Goal: Task Accomplishment & Management: Manage account settings

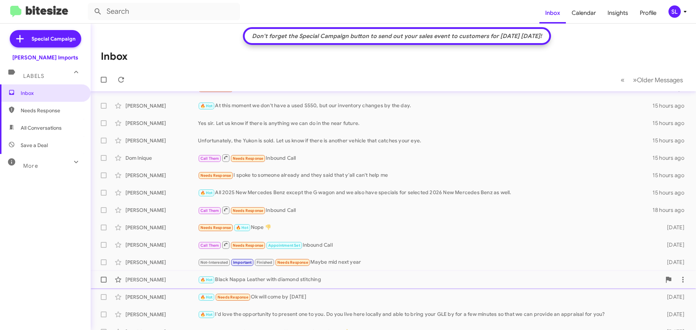
scroll to position [72, 0]
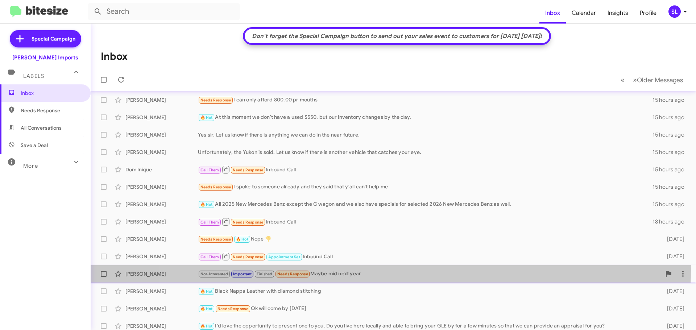
click at [379, 270] on div "Not-Interested Important Finished Needs Response Maybe mid next year" at bounding box center [429, 274] width 463 height 8
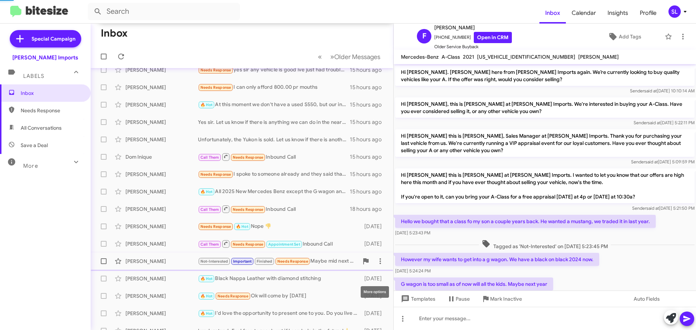
scroll to position [353, 0]
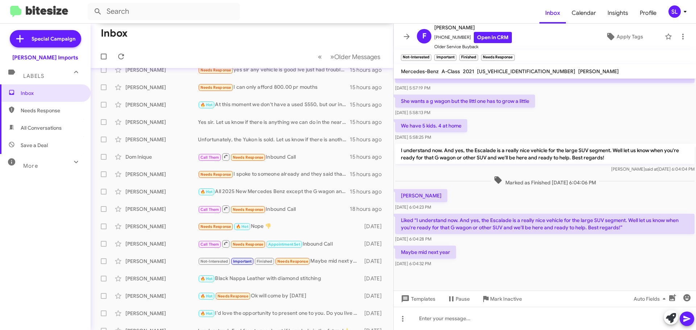
click at [407, 33] on icon at bounding box center [406, 36] width 9 height 9
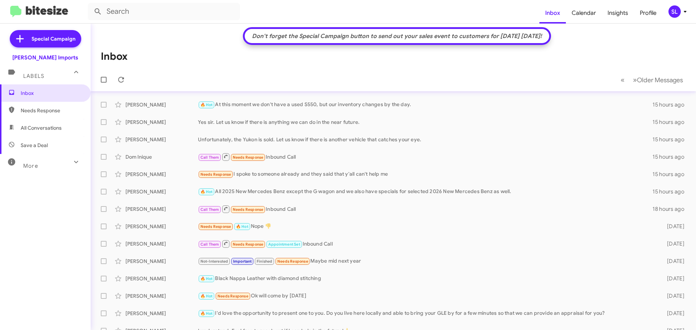
scroll to position [72, 0]
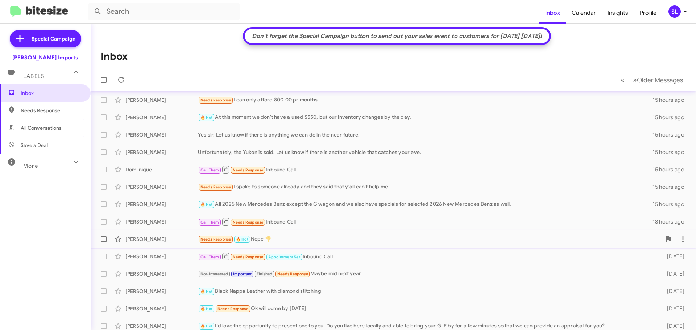
click at [343, 242] on div "Needs Response 🔥 Hot Nope 👎" at bounding box center [429, 239] width 463 height 8
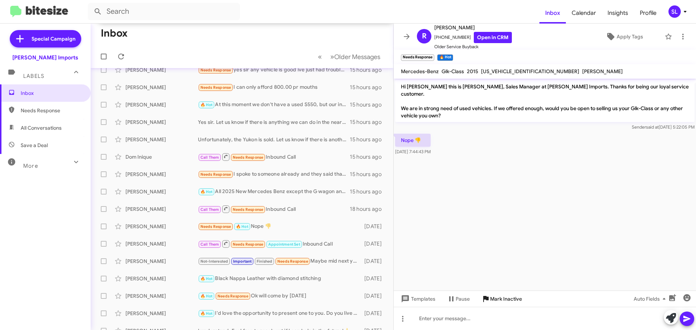
click at [510, 298] on span "Mark Inactive" at bounding box center [506, 299] width 32 height 13
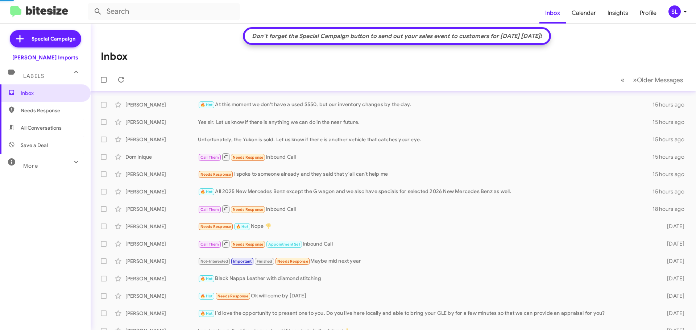
scroll to position [72, 0]
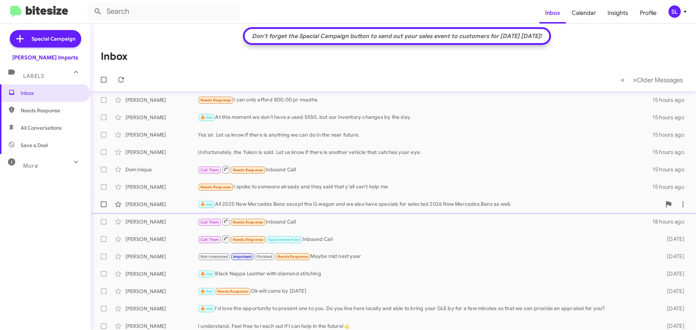
click at [339, 210] on div "[PERSON_NAME] 🔥 Hot All 2025 New Mercedes Benz except the G wagon and we also h…" at bounding box center [393, 204] width 594 height 14
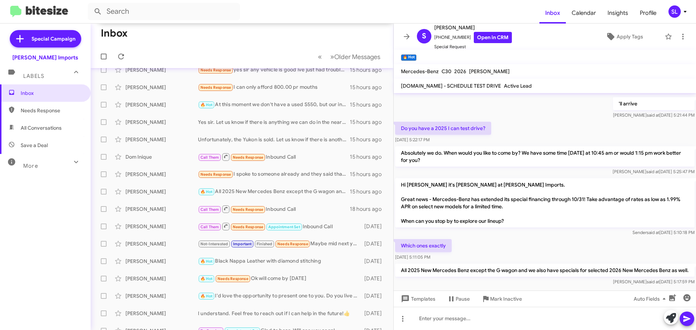
scroll to position [169, 0]
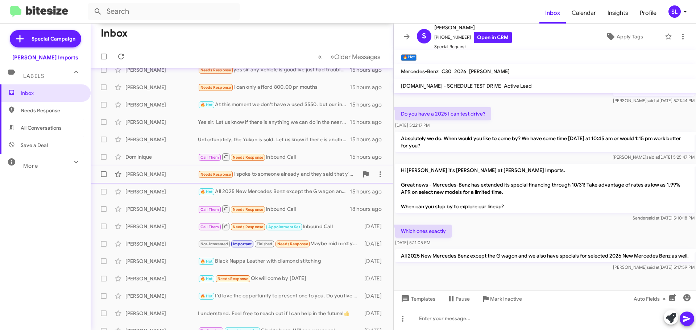
click at [308, 179] on div "Needs Response I spoke to someone already and they said that y'all can't help me" at bounding box center [278, 174] width 161 height 8
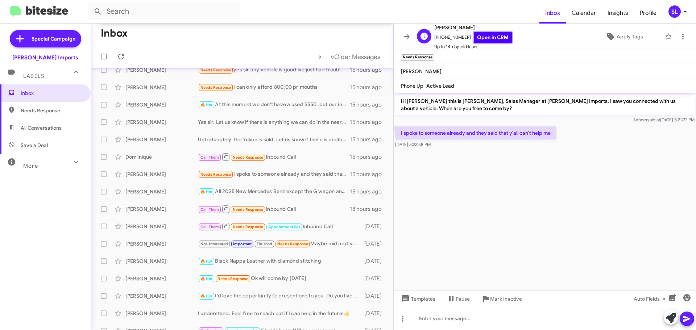
click at [474, 36] on link "Open in CRM" at bounding box center [493, 37] width 38 height 11
click at [505, 298] on span "Mark Inactive" at bounding box center [506, 299] width 32 height 13
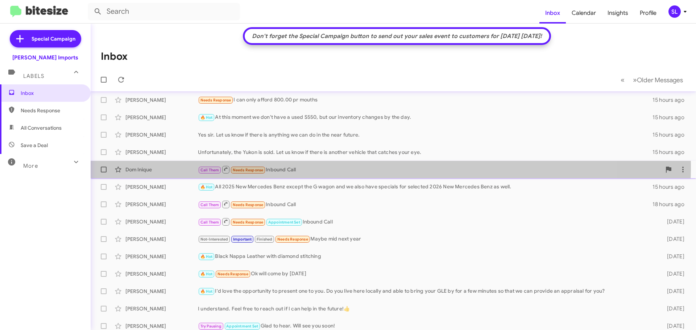
click at [331, 166] on div "Call Them Needs Response Inbound Call" at bounding box center [429, 169] width 463 height 9
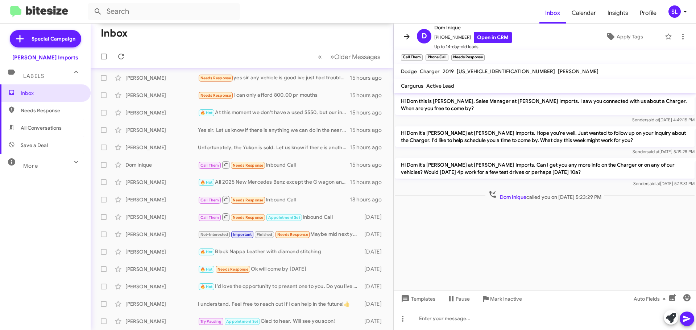
click at [406, 32] on button at bounding box center [406, 36] width 14 height 14
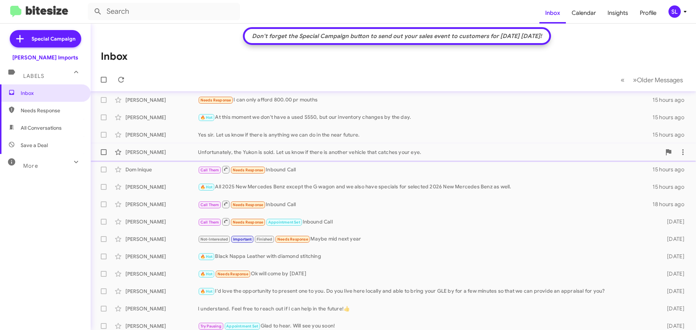
click at [325, 157] on div "[PERSON_NAME] Unfortunately, the Yukon is sold. Let us know if there is another…" at bounding box center [393, 152] width 594 height 14
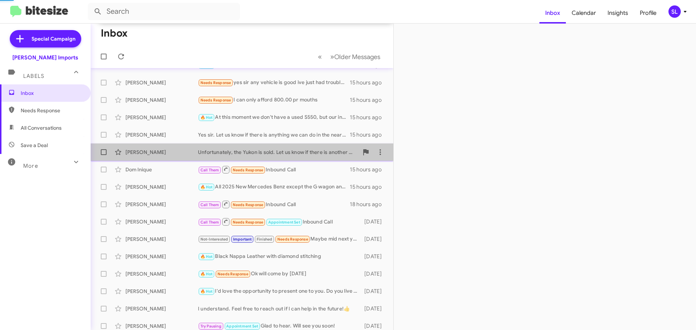
scroll to position [85, 0]
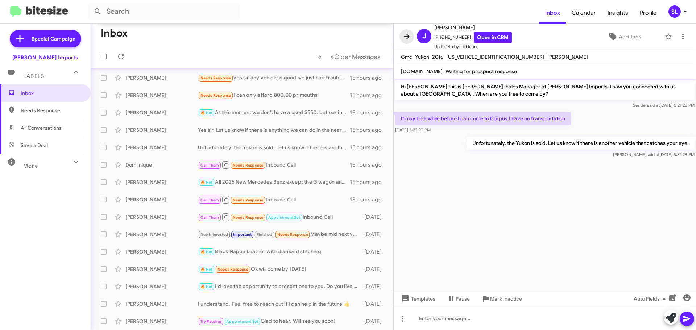
click at [409, 38] on icon at bounding box center [406, 36] width 9 height 9
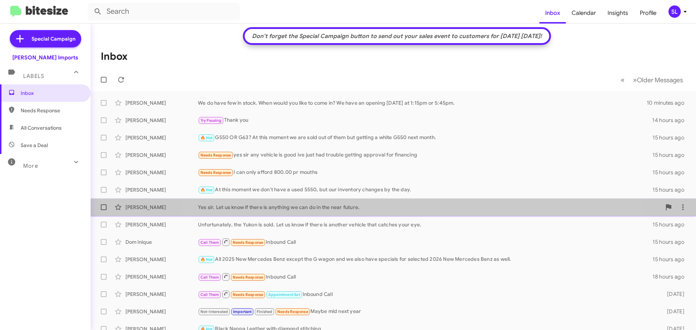
click at [403, 210] on div "Yes sir. Let us know if there is anything we can do in the near future." at bounding box center [429, 207] width 463 height 7
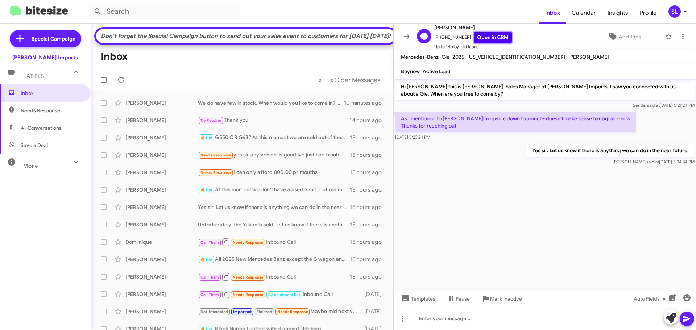
click at [484, 34] on link "Open in CRM" at bounding box center [493, 37] width 38 height 11
click at [503, 300] on span "Mark Inactive" at bounding box center [506, 299] width 32 height 13
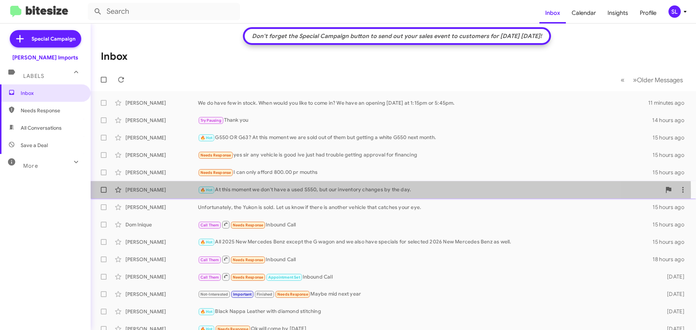
click at [287, 194] on div "🔥 Hot At this moment we don't have a used S550, but our inventory changes by th…" at bounding box center [429, 190] width 463 height 8
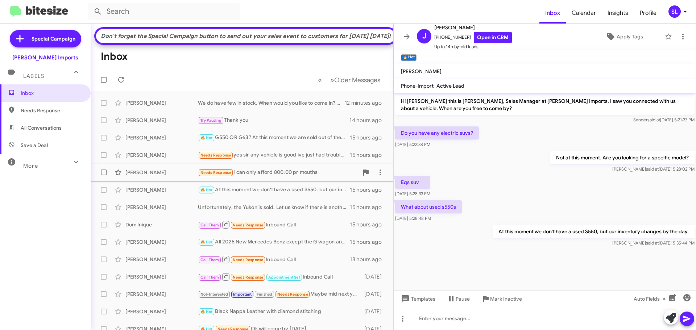
click at [324, 177] on div "Needs Response I can only afford 800.00 pr mouths" at bounding box center [278, 173] width 161 height 8
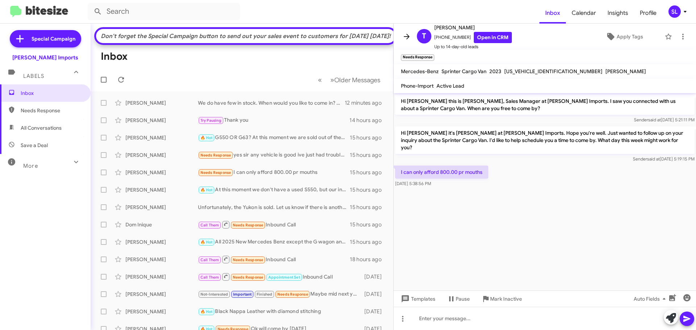
click at [405, 40] on icon at bounding box center [406, 36] width 9 height 9
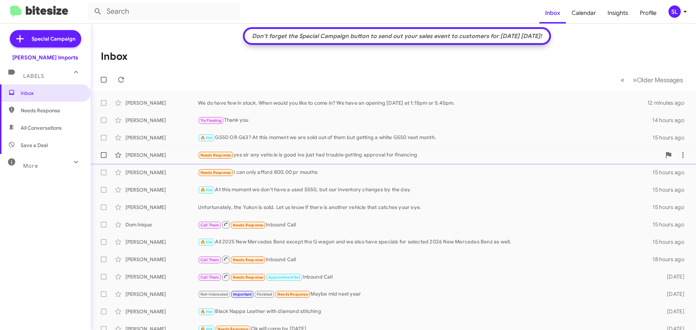
click at [356, 157] on div "Needs Response yes sir any vehicle is good ive just had trouble getting approva…" at bounding box center [429, 155] width 463 height 8
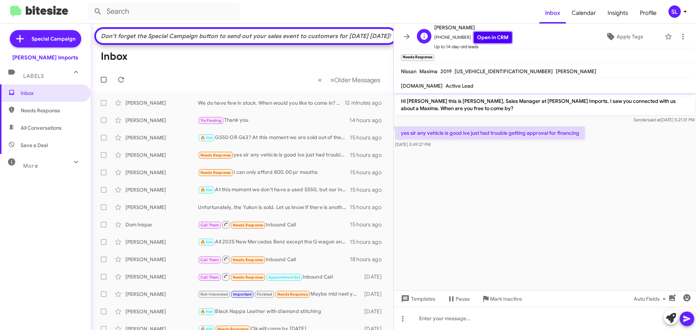
click at [492, 41] on link "Open in CRM" at bounding box center [493, 37] width 38 height 11
click at [506, 296] on span "Mark Inactive" at bounding box center [506, 299] width 32 height 13
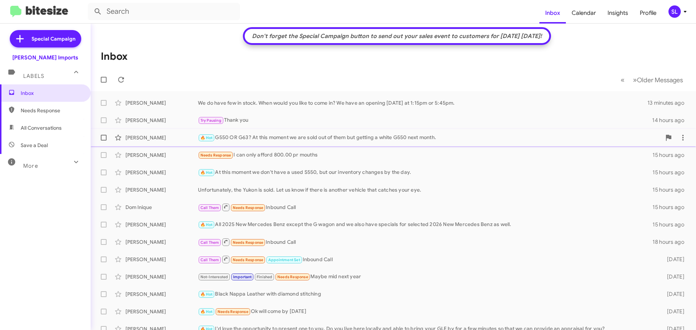
click at [388, 140] on div "🔥 Hot G550 OR G63? At this moment we are sold out of them but getting a white G…" at bounding box center [429, 138] width 463 height 8
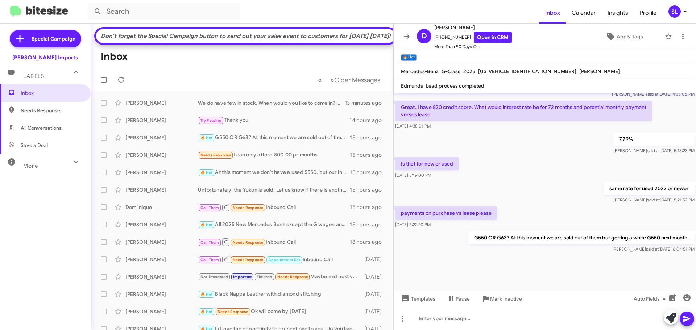
scroll to position [520, 0]
click at [406, 39] on icon at bounding box center [406, 36] width 9 height 9
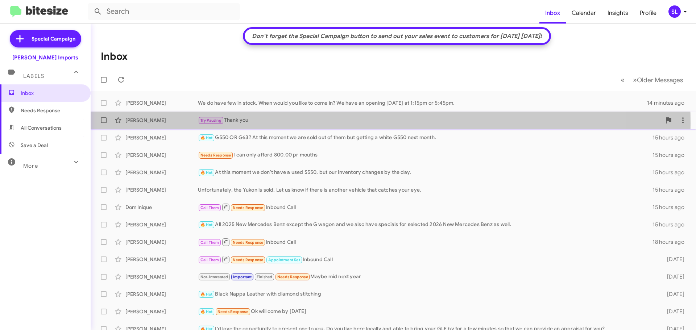
click at [290, 123] on div "Try Pausing Thank you" at bounding box center [429, 120] width 463 height 8
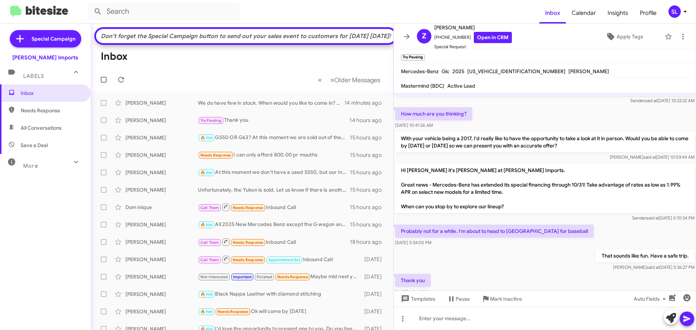
scroll to position [53, 0]
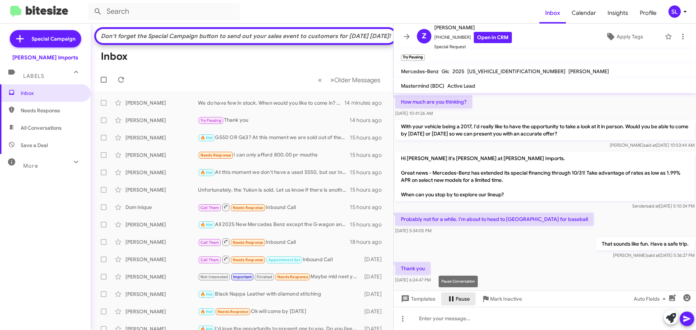
click at [463, 299] on span "Pause" at bounding box center [463, 299] width 14 height 13
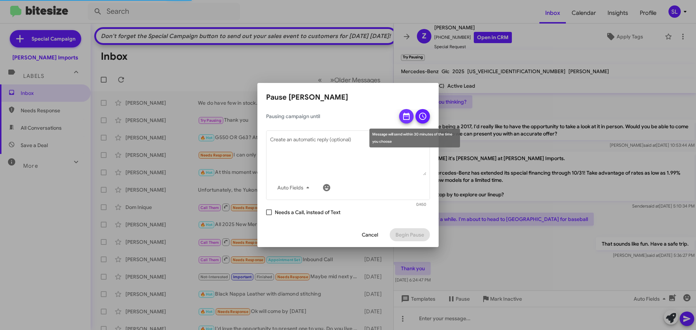
click at [404, 119] on icon at bounding box center [406, 116] width 7 height 7
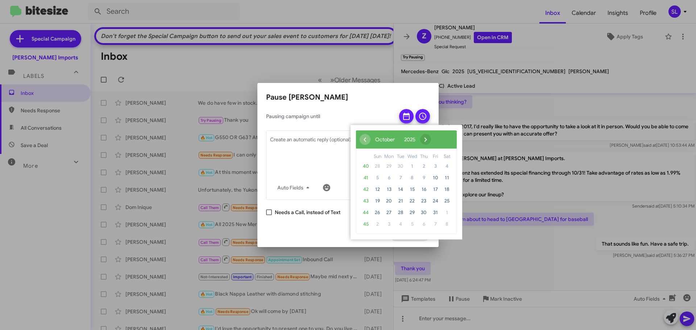
click at [431, 138] on span "›" at bounding box center [425, 139] width 11 height 11
click at [393, 179] on span "3" at bounding box center [389, 178] width 12 height 12
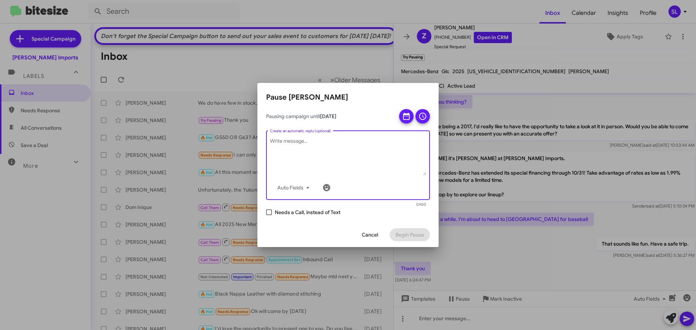
click at [372, 142] on textarea "Create an automatic reply (optional)" at bounding box center [348, 157] width 156 height 38
click at [420, 115] on icon at bounding box center [422, 116] width 7 height 7
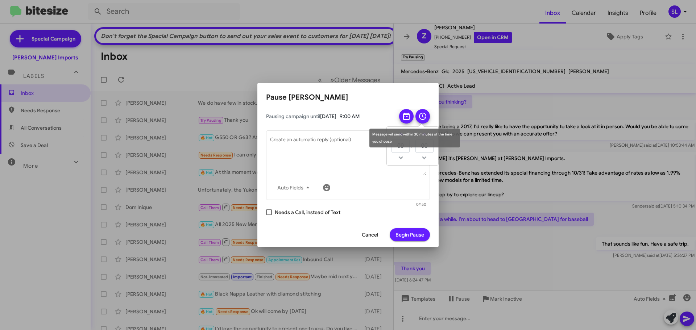
click at [401, 135] on div "Message will send within 30 minutes of the time you choose" at bounding box center [414, 138] width 91 height 19
click at [423, 116] on icon at bounding box center [422, 116] width 7 height 7
click at [400, 133] on span at bounding box center [400, 135] width 5 height 5
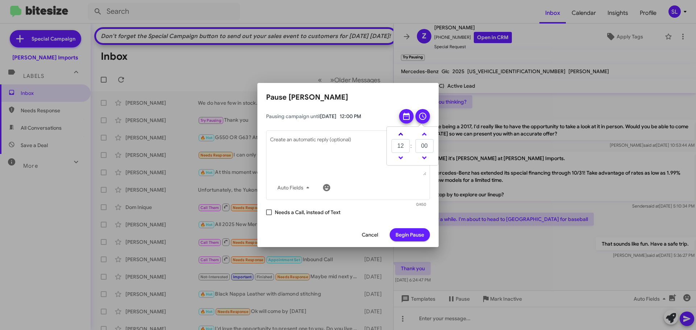
click at [400, 133] on span at bounding box center [400, 135] width 5 height 5
type input "16"
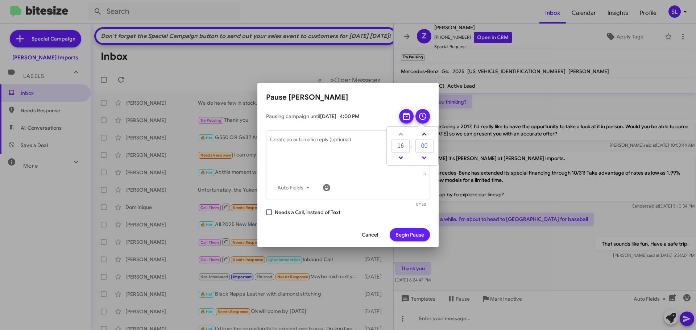
click at [400, 133] on td at bounding box center [400, 134] width 19 height 9
click at [412, 237] on span "Begin Pause" at bounding box center [409, 234] width 29 height 13
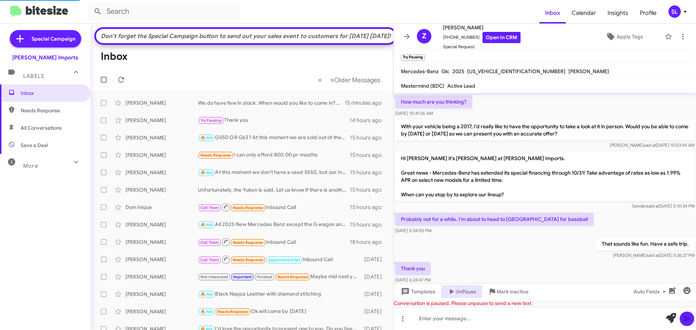
scroll to position [122, 0]
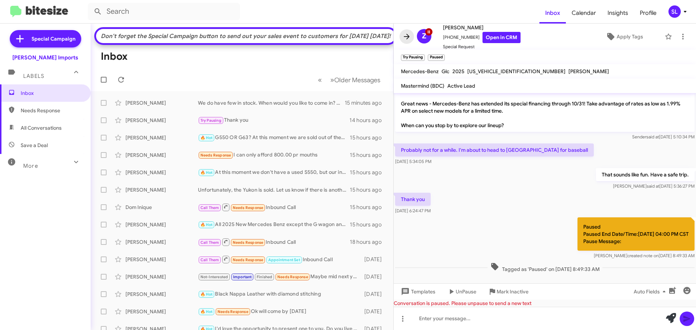
click at [405, 41] on button at bounding box center [406, 36] width 14 height 14
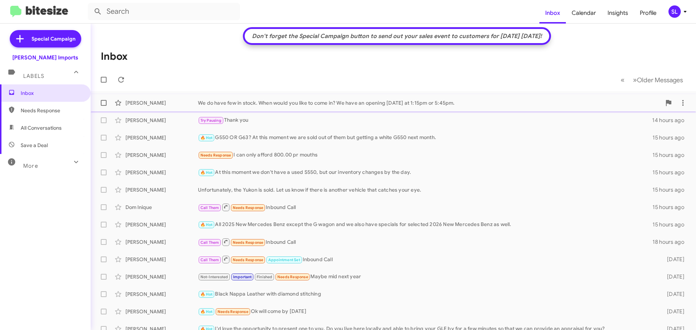
click at [464, 103] on div "We do have few in stock. When would you like to come in? We have an opening [DA…" at bounding box center [429, 102] width 463 height 7
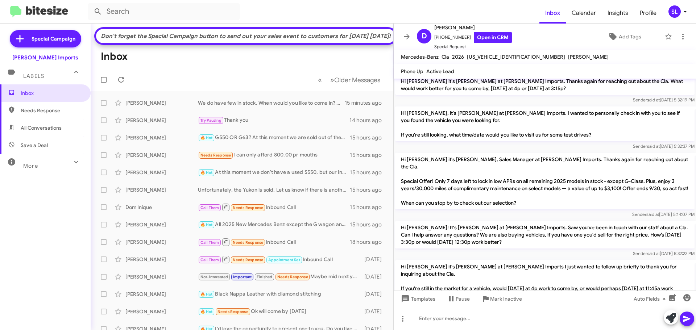
scroll to position [45, 0]
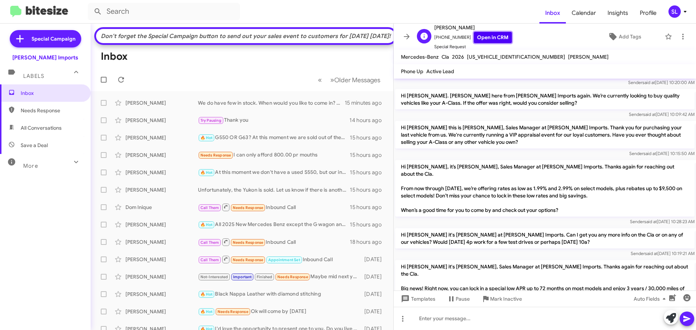
click at [491, 36] on link "Open in CRM" at bounding box center [493, 37] width 38 height 11
click at [123, 84] on icon at bounding box center [121, 79] width 9 height 9
click at [411, 35] on span at bounding box center [406, 36] width 14 height 9
